Goal: Navigation & Orientation: Find specific page/section

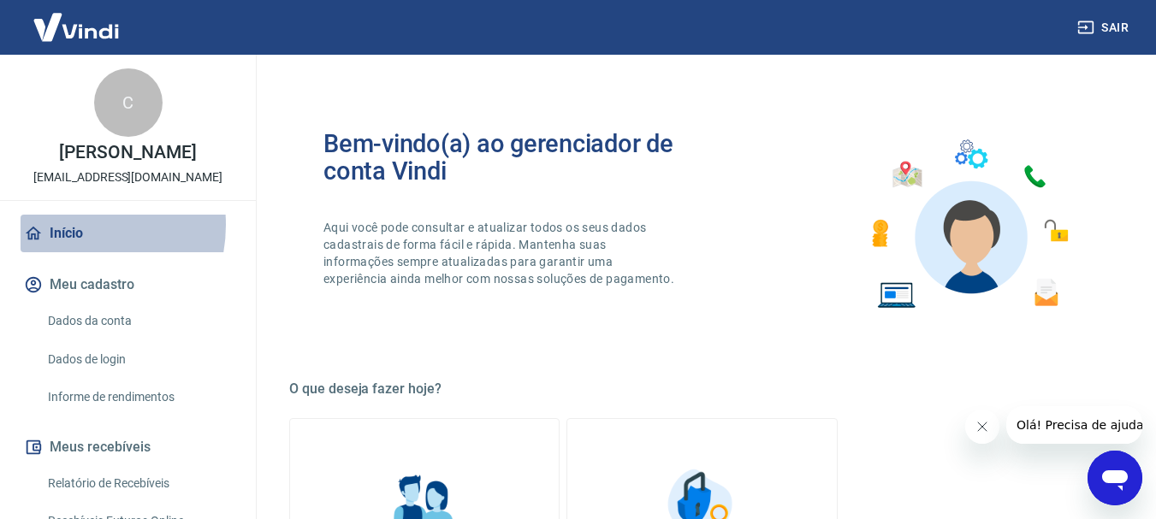
click at [65, 225] on link "Início" at bounding box center [128, 234] width 215 height 38
